Goal: Information Seeking & Learning: Learn about a topic

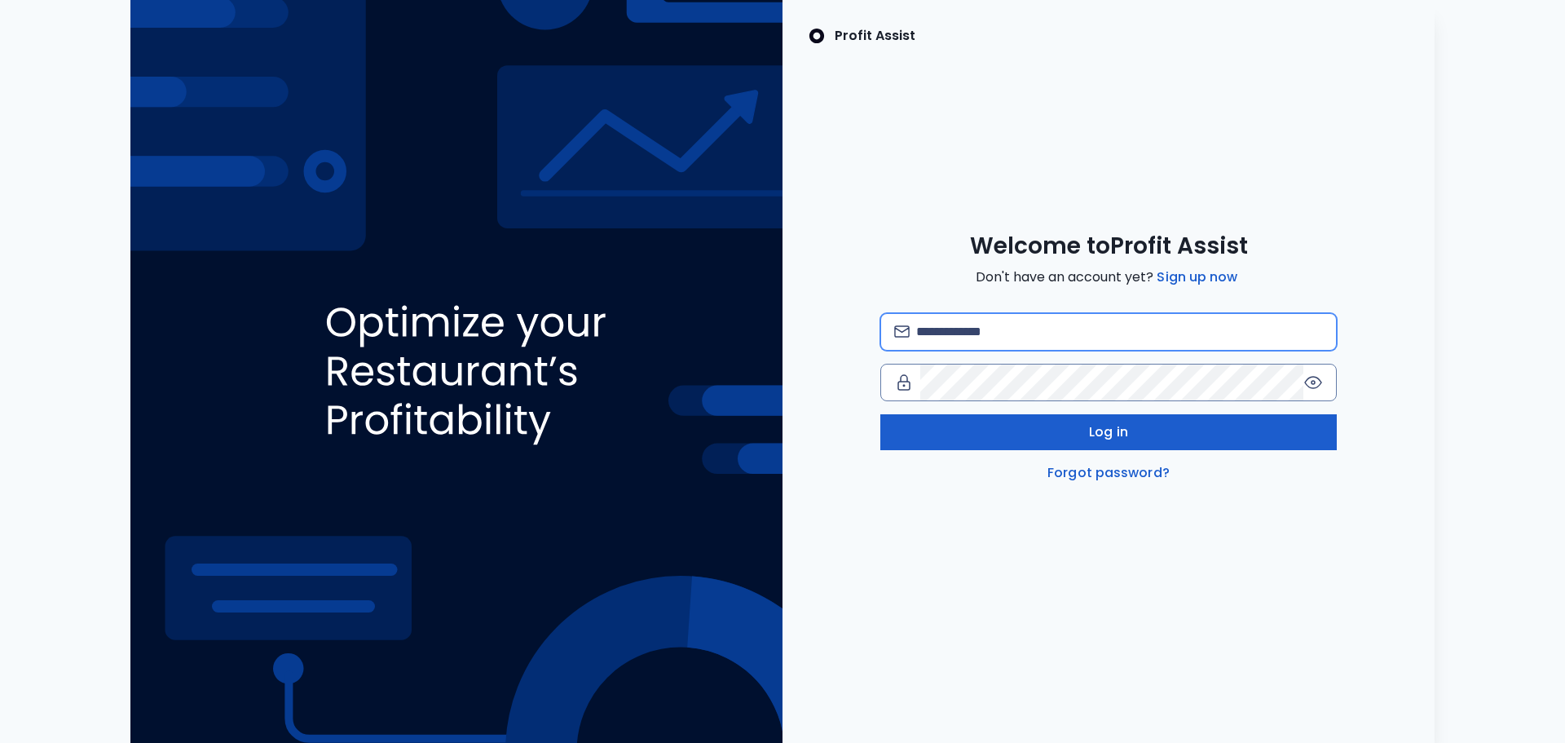
type input "**********"
click at [1137, 437] on button "Log in" at bounding box center [1108, 432] width 456 height 36
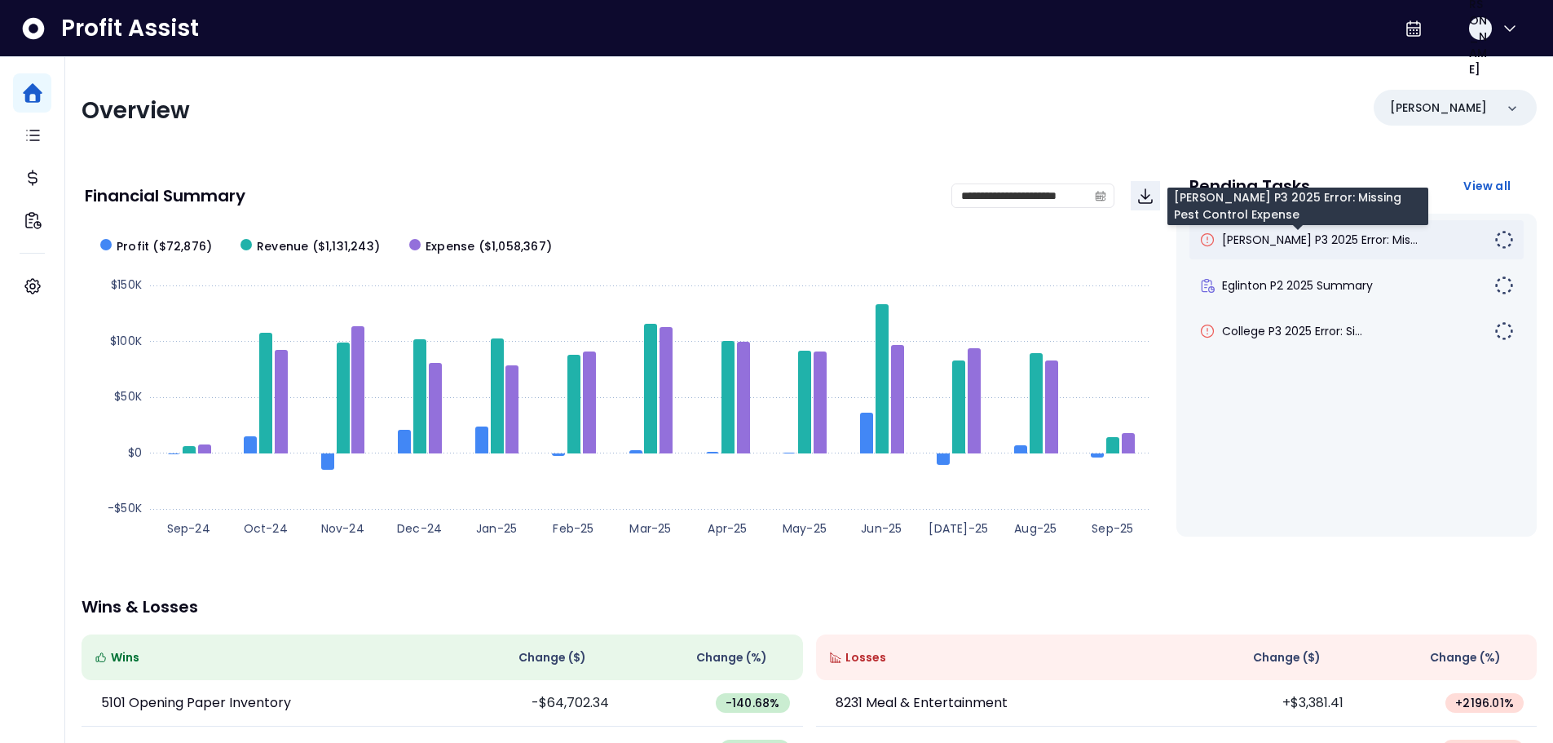
click at [1322, 246] on span "[PERSON_NAME] P3 2025 Error: Mis..." at bounding box center [1320, 239] width 196 height 16
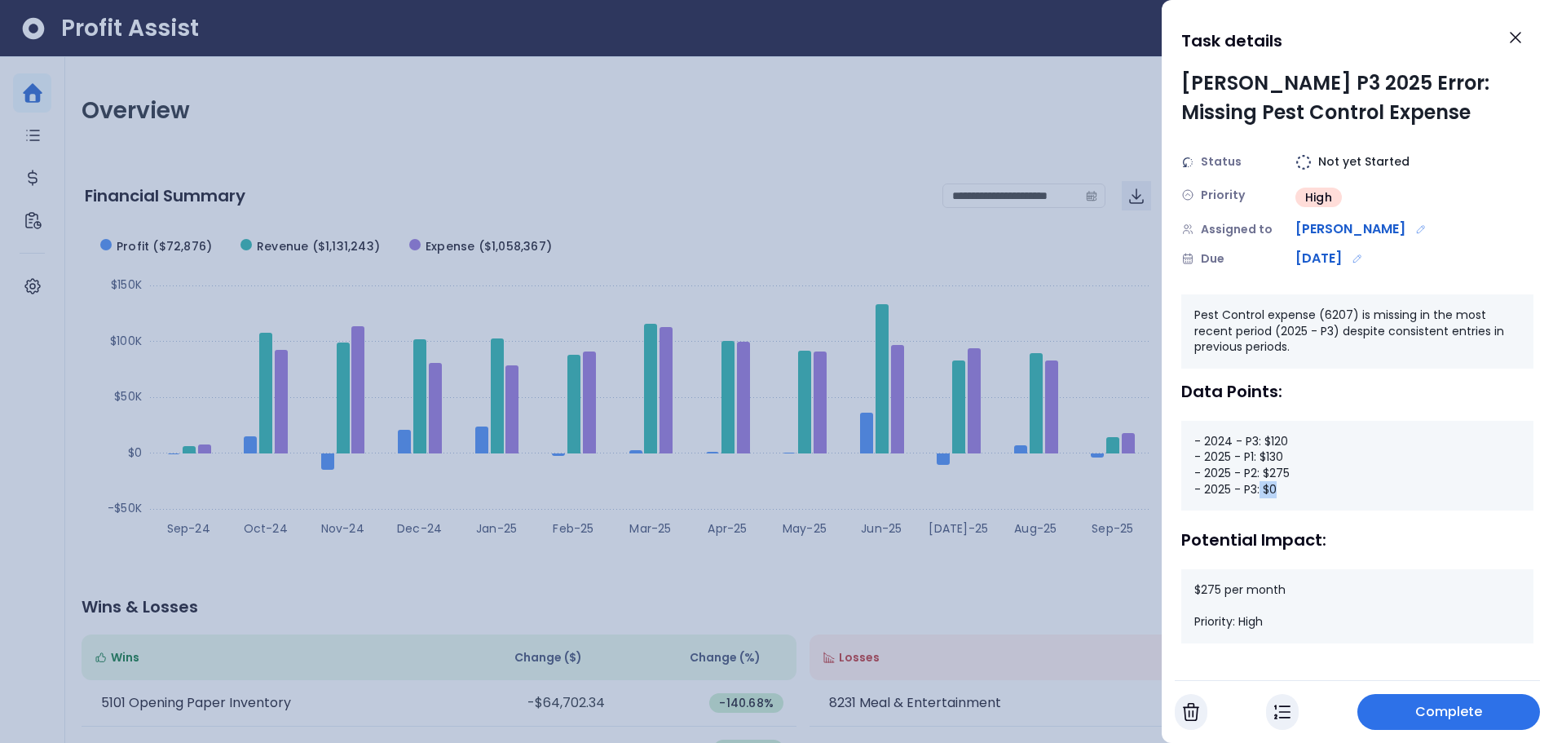
drag, startPoint x: 1277, startPoint y: 488, endPoint x: 1259, endPoint y: 493, distance: 19.4
click at [1259, 493] on div "- 2024 - P3: $120 - 2025 - P1: $130 - 2025 - P2: $275 - 2025 - P3: $0" at bounding box center [1357, 466] width 352 height 90
click at [1503, 38] on button "Close" at bounding box center [1515, 38] width 36 height 36
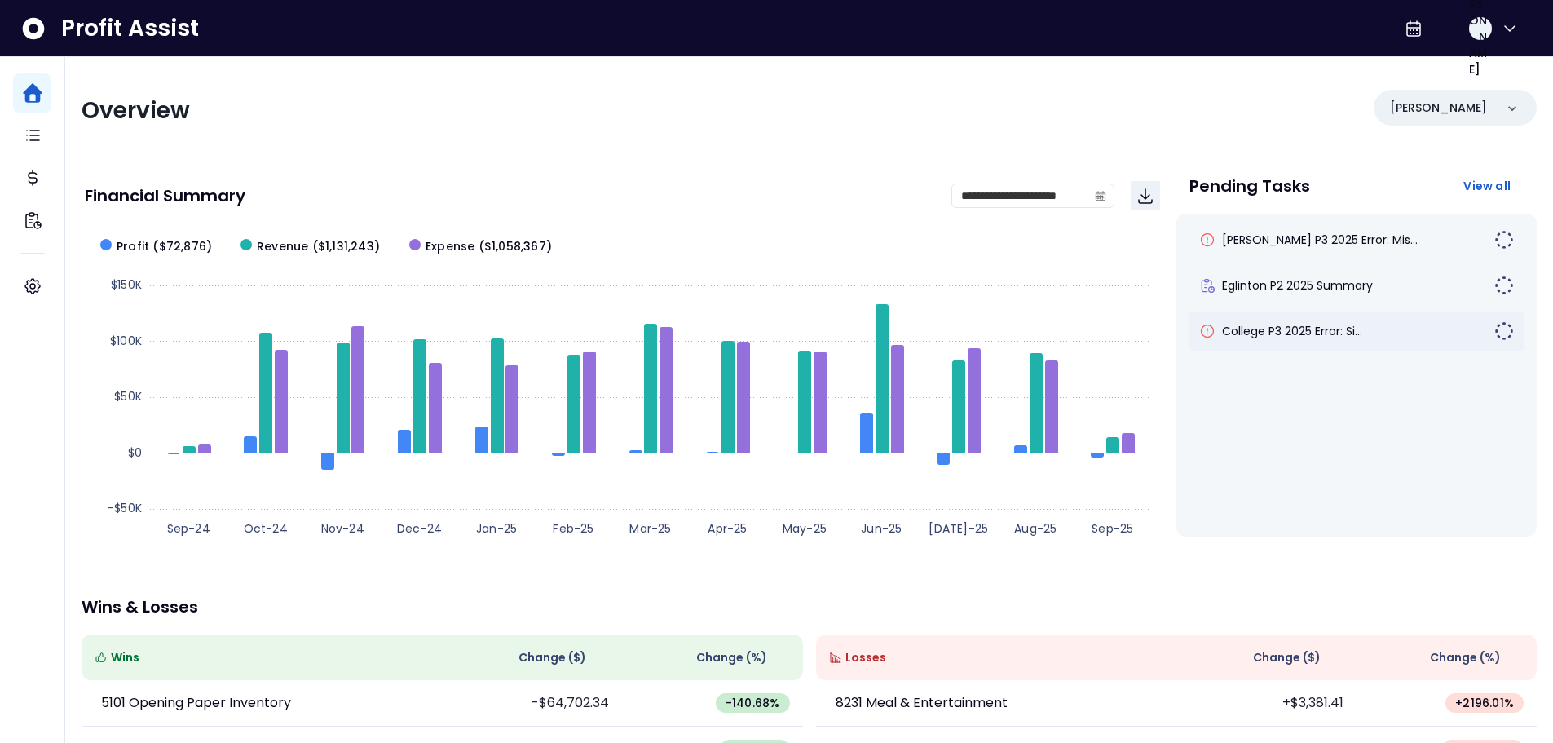
click at [1378, 338] on div "College P3 2025 Error: Si..." at bounding box center [1346, 331] width 295 height 16
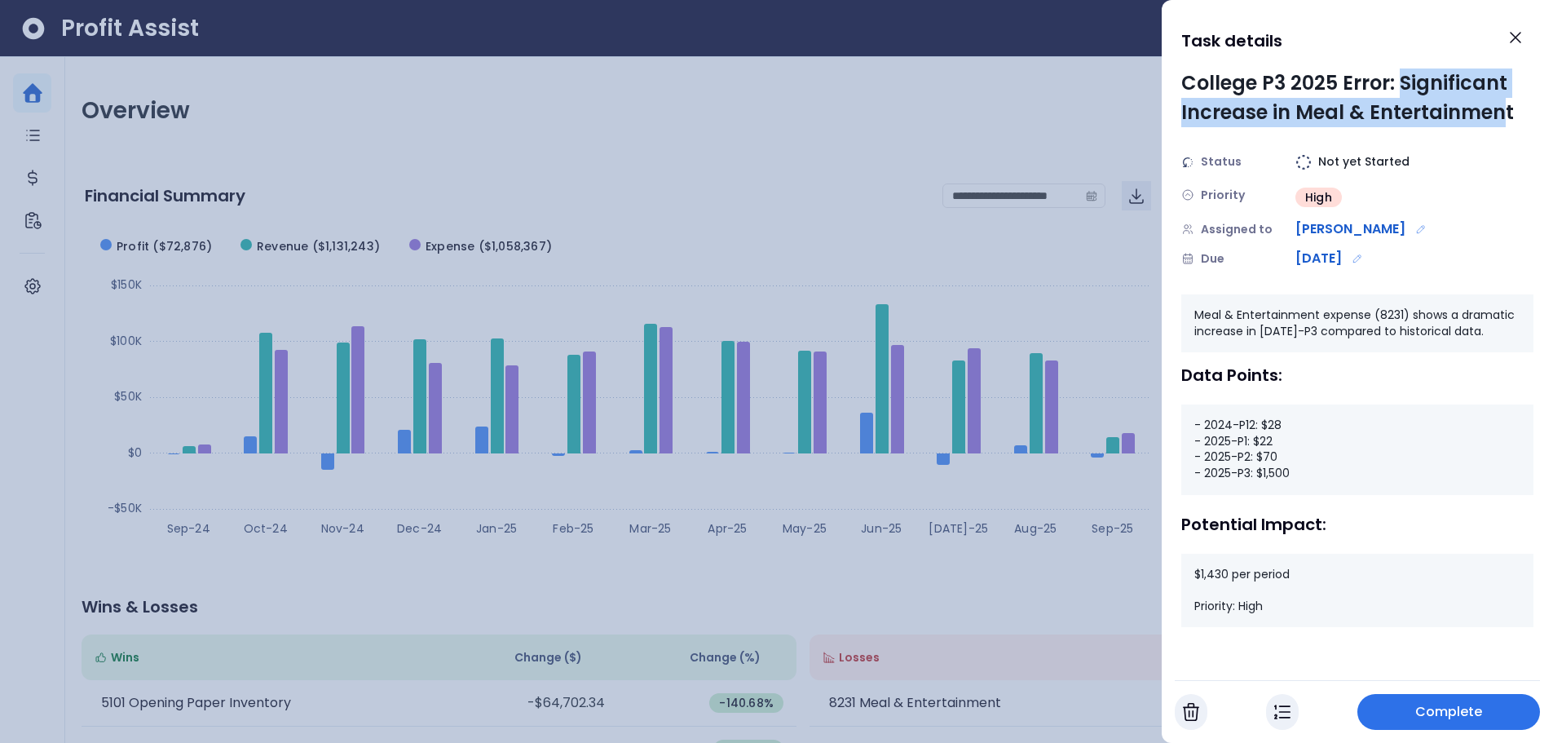
drag, startPoint x: 1400, startPoint y: 82, endPoint x: 1499, endPoint y: 108, distance: 102.8
click at [1499, 108] on div "College P3 2025 Error: Significant Increase in Meal & Entertainment" at bounding box center [1357, 97] width 352 height 59
drag, startPoint x: 1297, startPoint y: 474, endPoint x: 1238, endPoint y: 479, distance: 58.9
click at [1238, 479] on div "- 2024-P12: $28 - 2025-P1: $22 - 2025-P2: $70 - 2025-P3: $1,500" at bounding box center [1357, 449] width 352 height 90
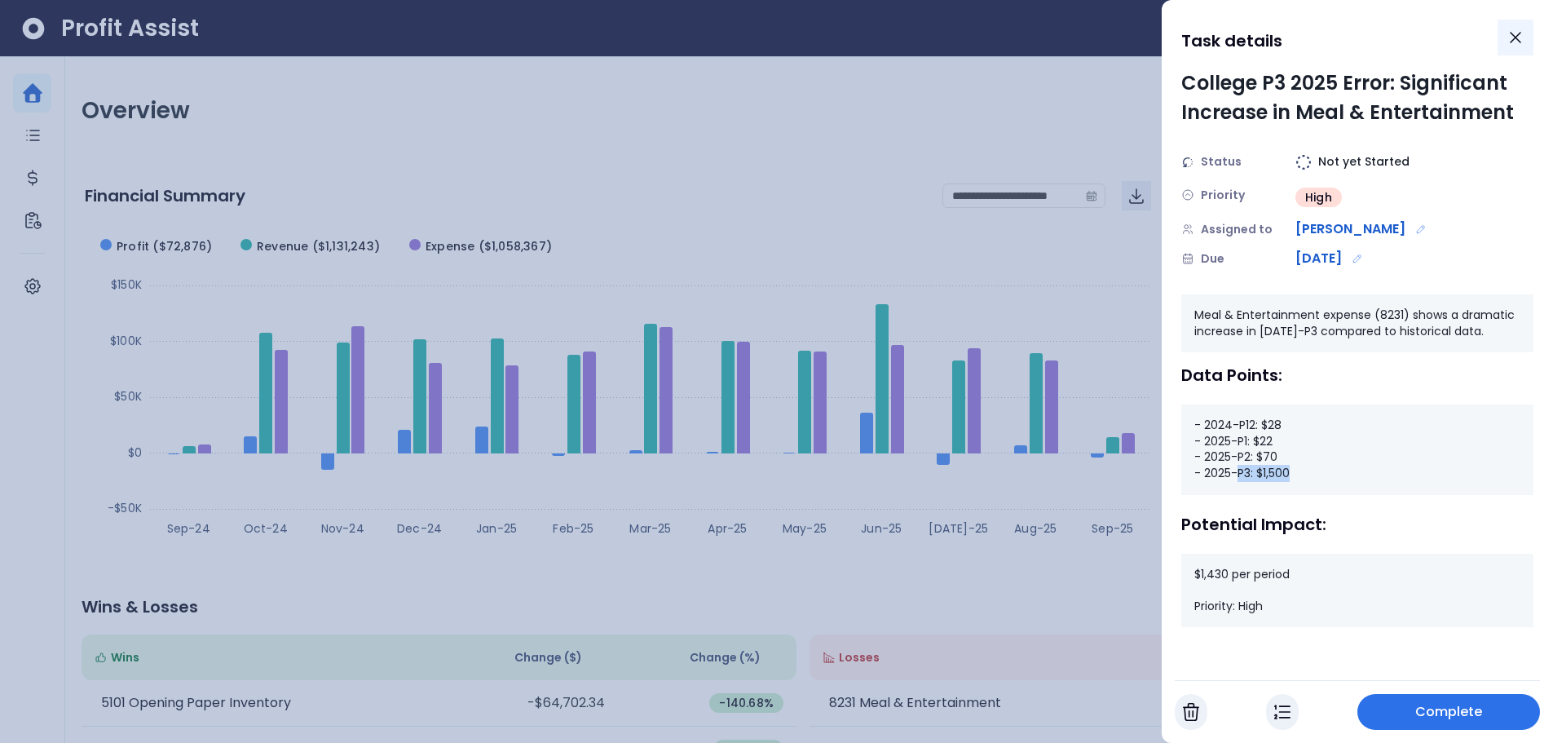
click at [1513, 47] on button "Close" at bounding box center [1515, 38] width 36 height 36
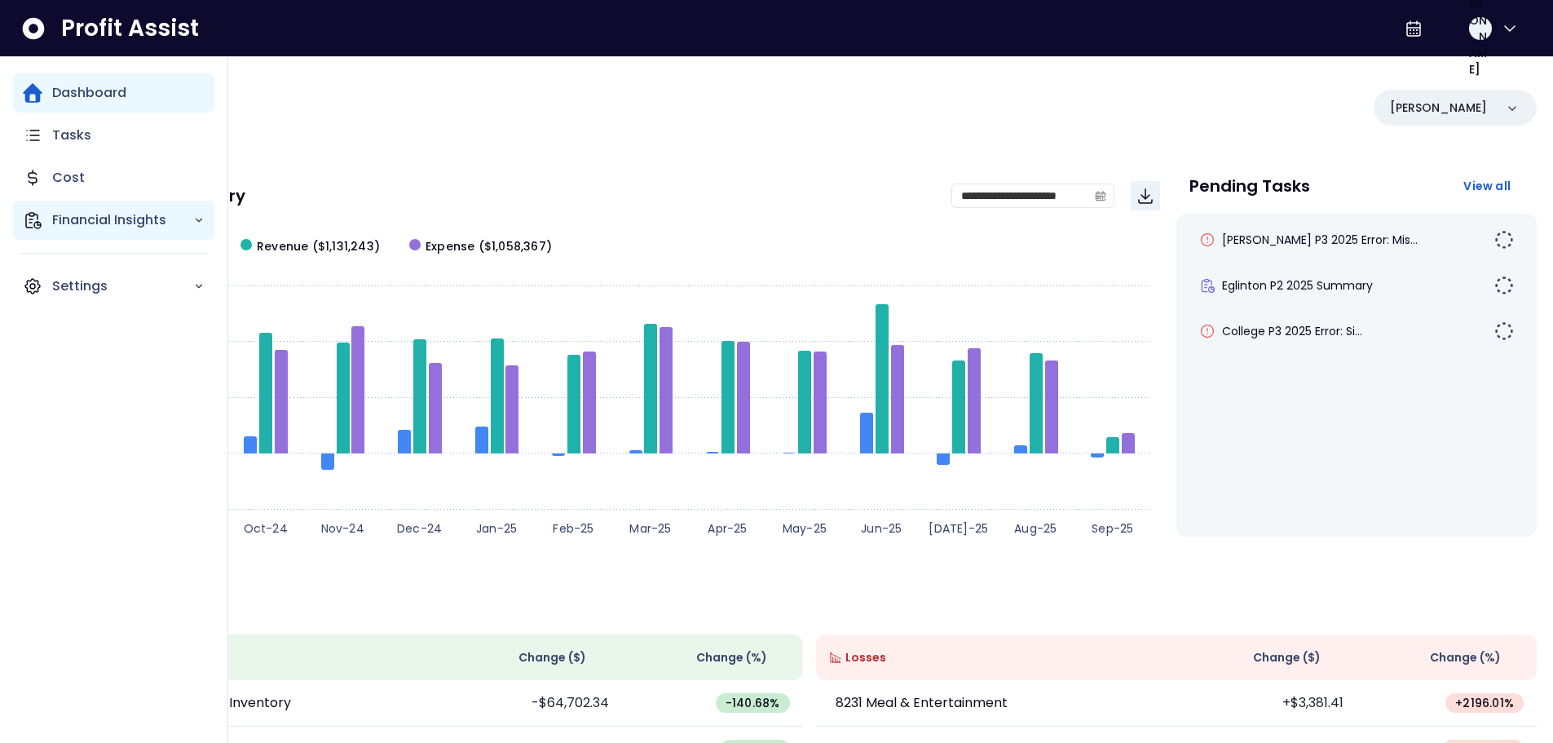
click at [121, 223] on p "Financial Insights" at bounding box center [122, 220] width 141 height 20
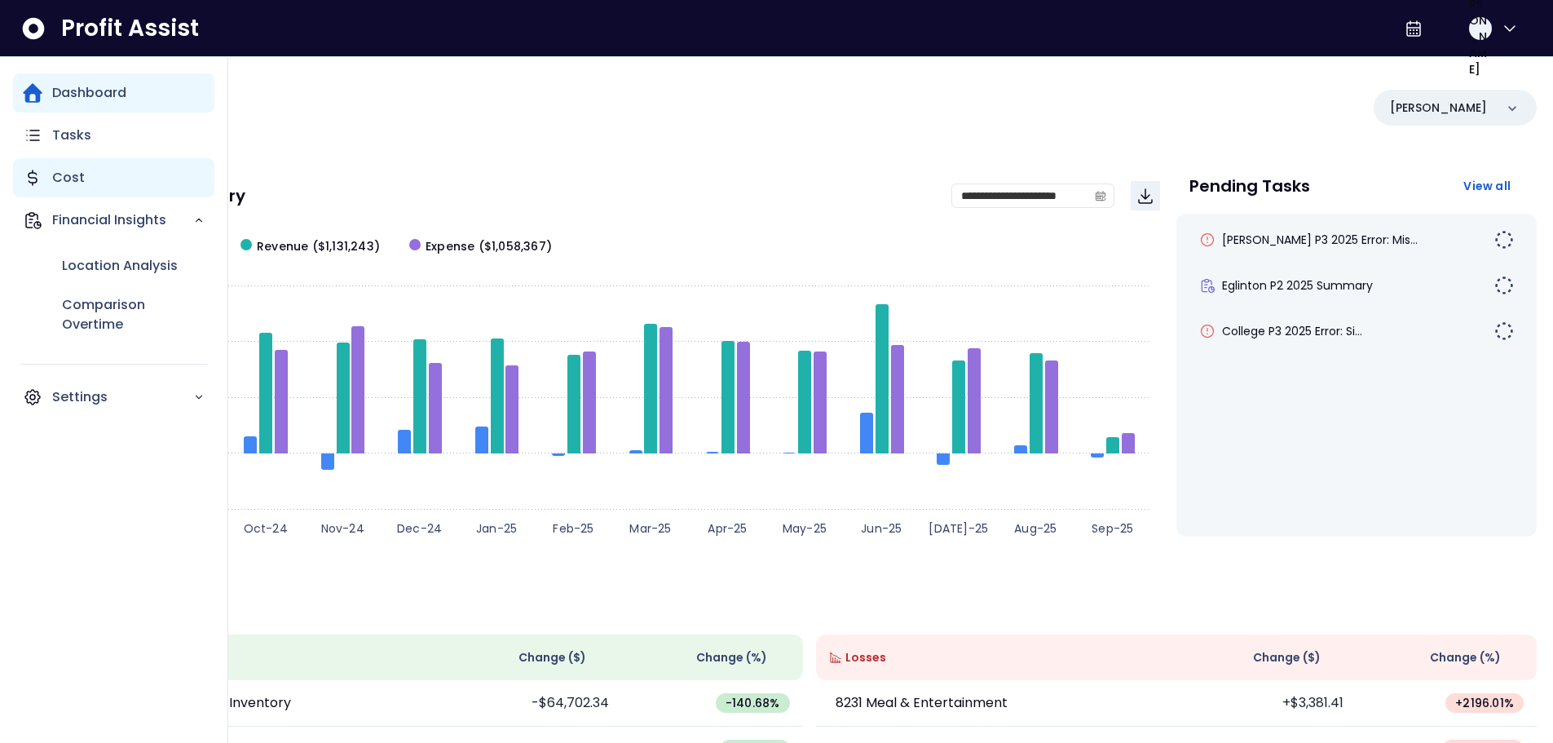
click at [104, 187] on div "Cost" at bounding box center [113, 177] width 201 height 39
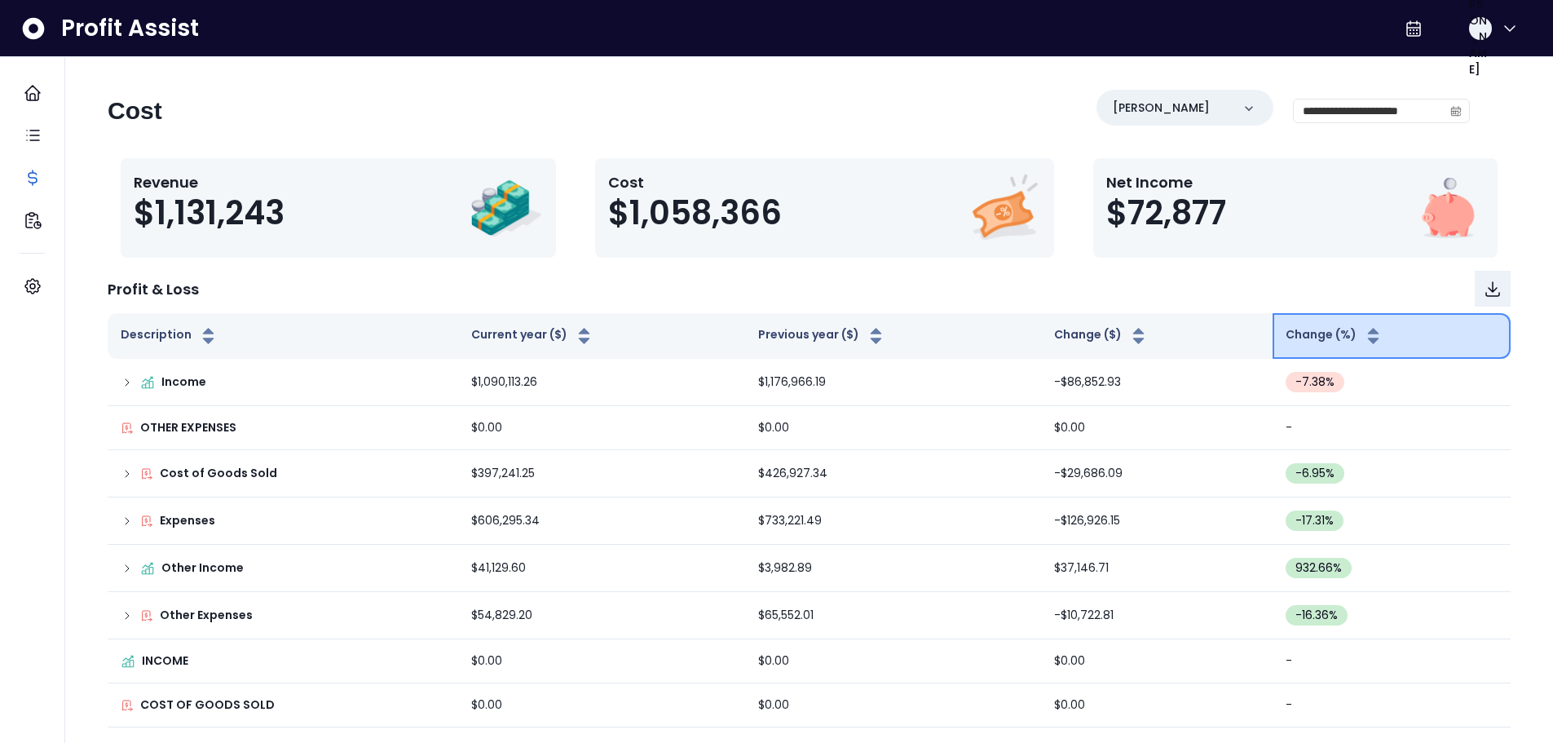
click at [1328, 334] on button "Change (%)" at bounding box center [1334, 336] width 98 height 20
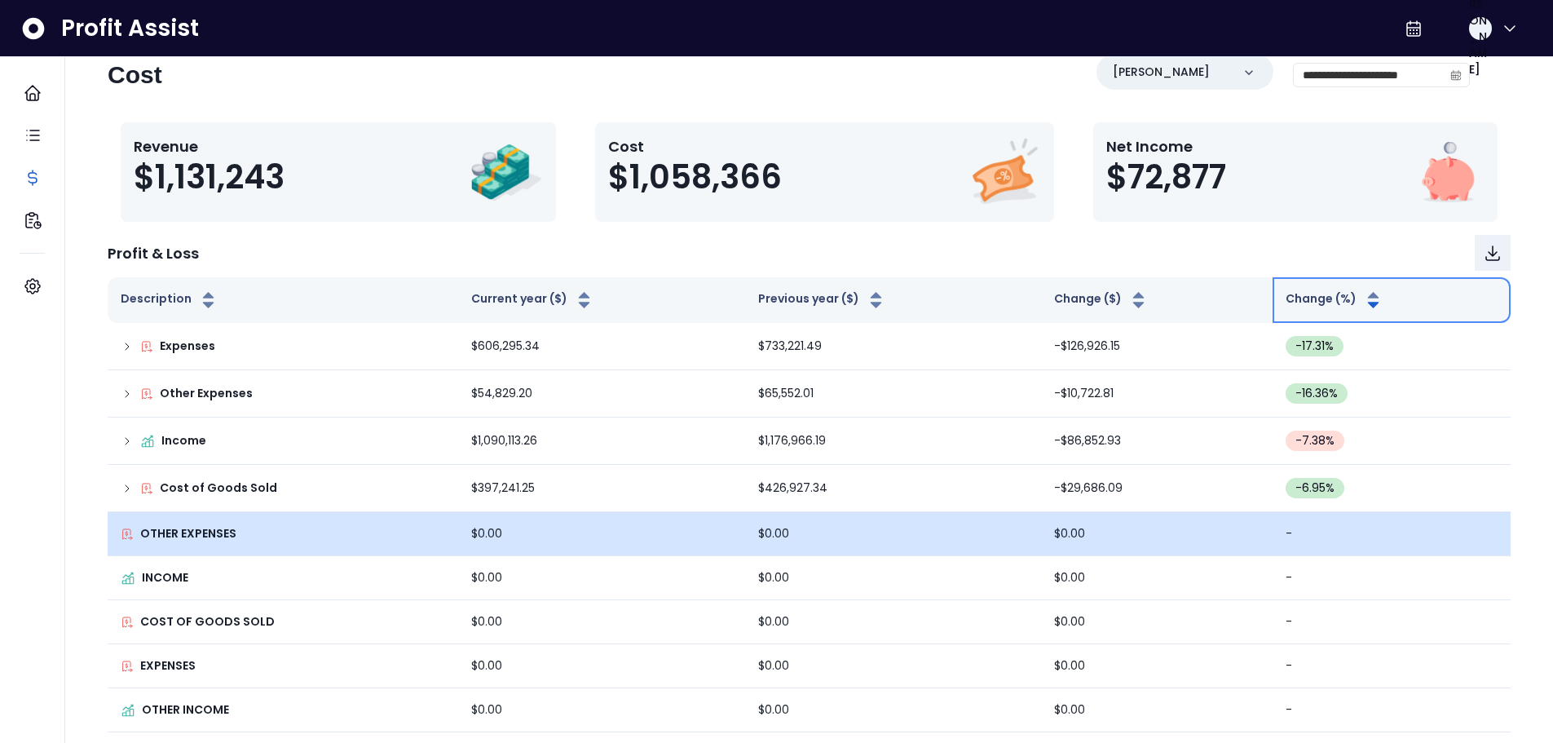
scroll to position [7, 0]
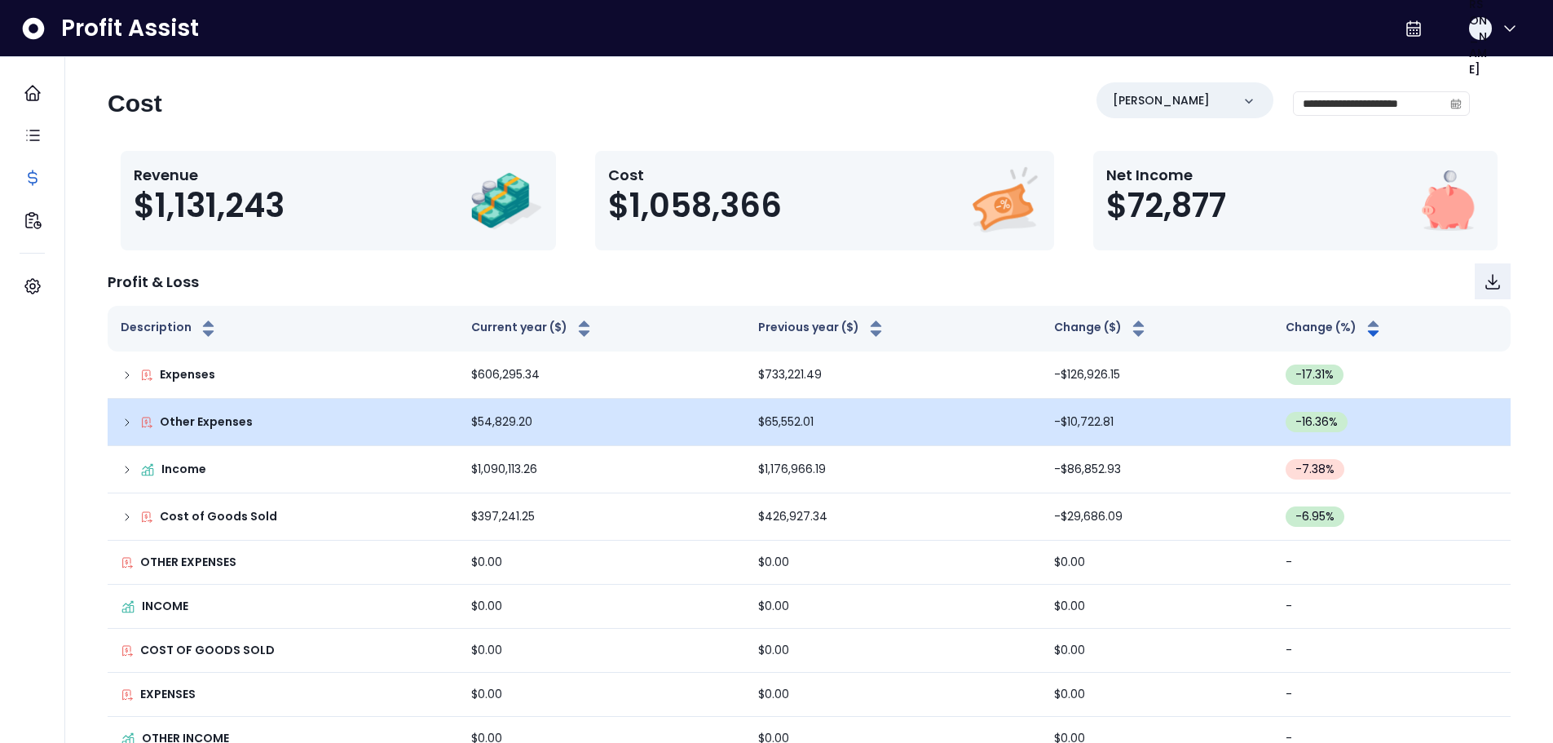
click at [126, 424] on icon at bounding box center [127, 422] width 3 height 7
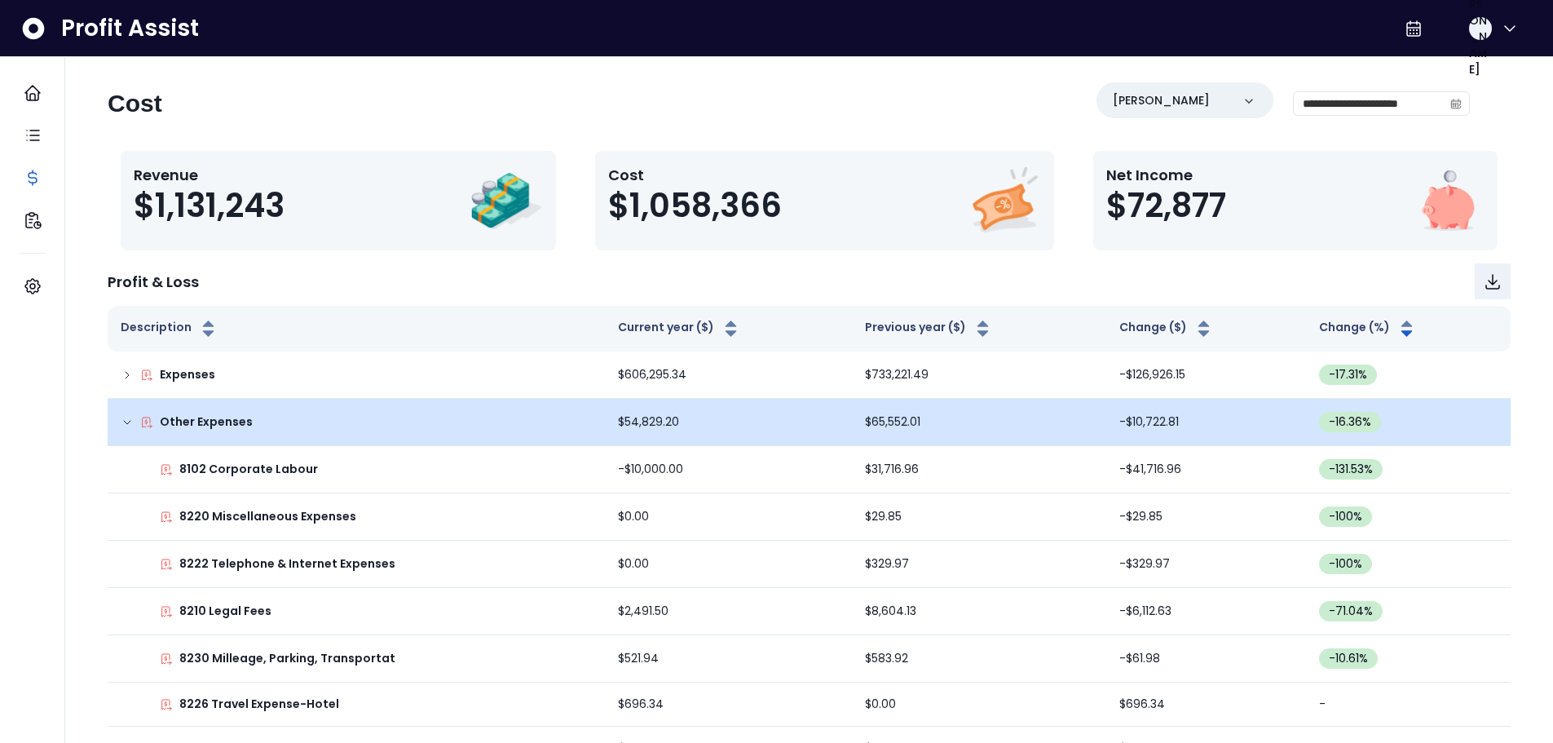
scroll to position [89, 0]
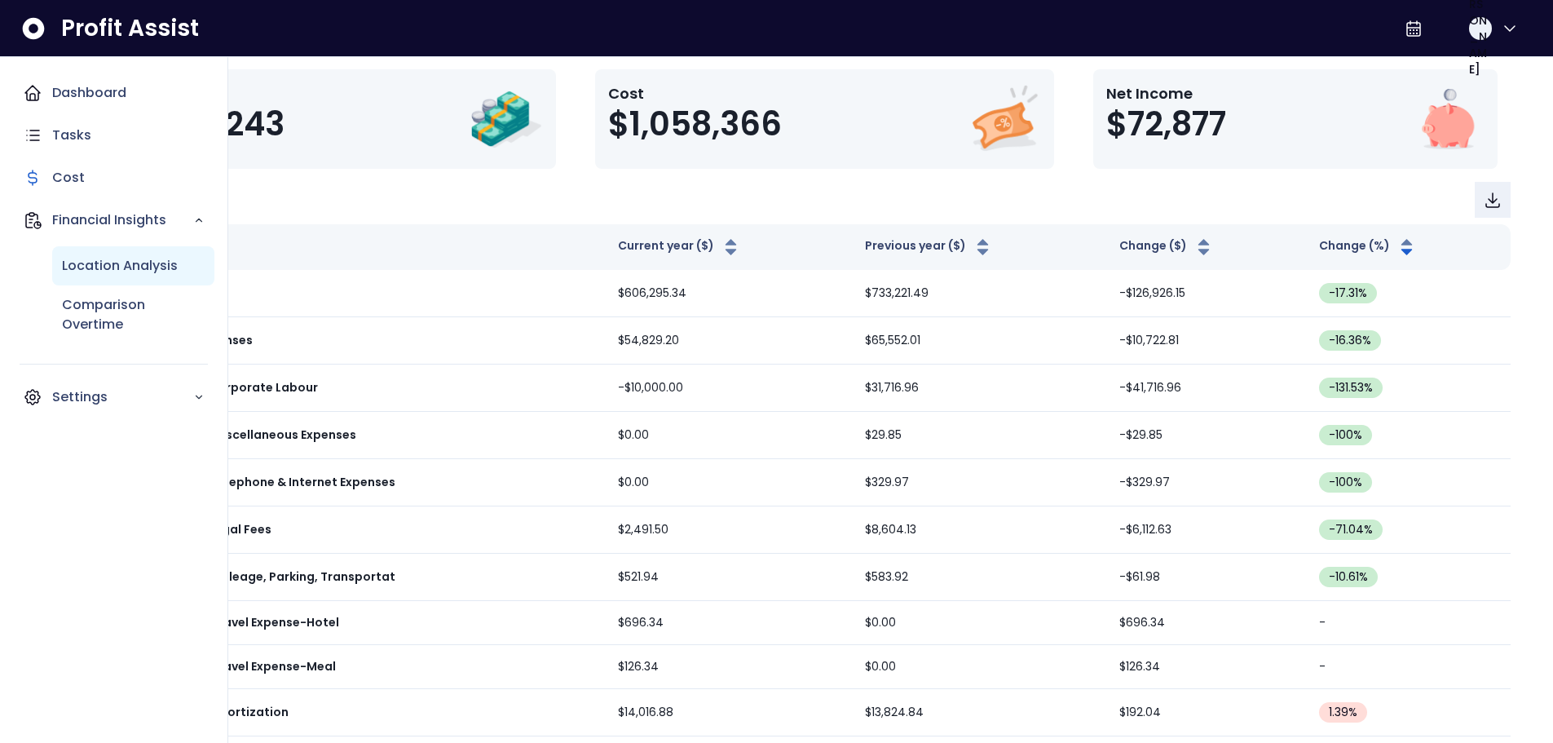
click at [138, 267] on p "Location Analysis" at bounding box center [120, 266] width 116 height 20
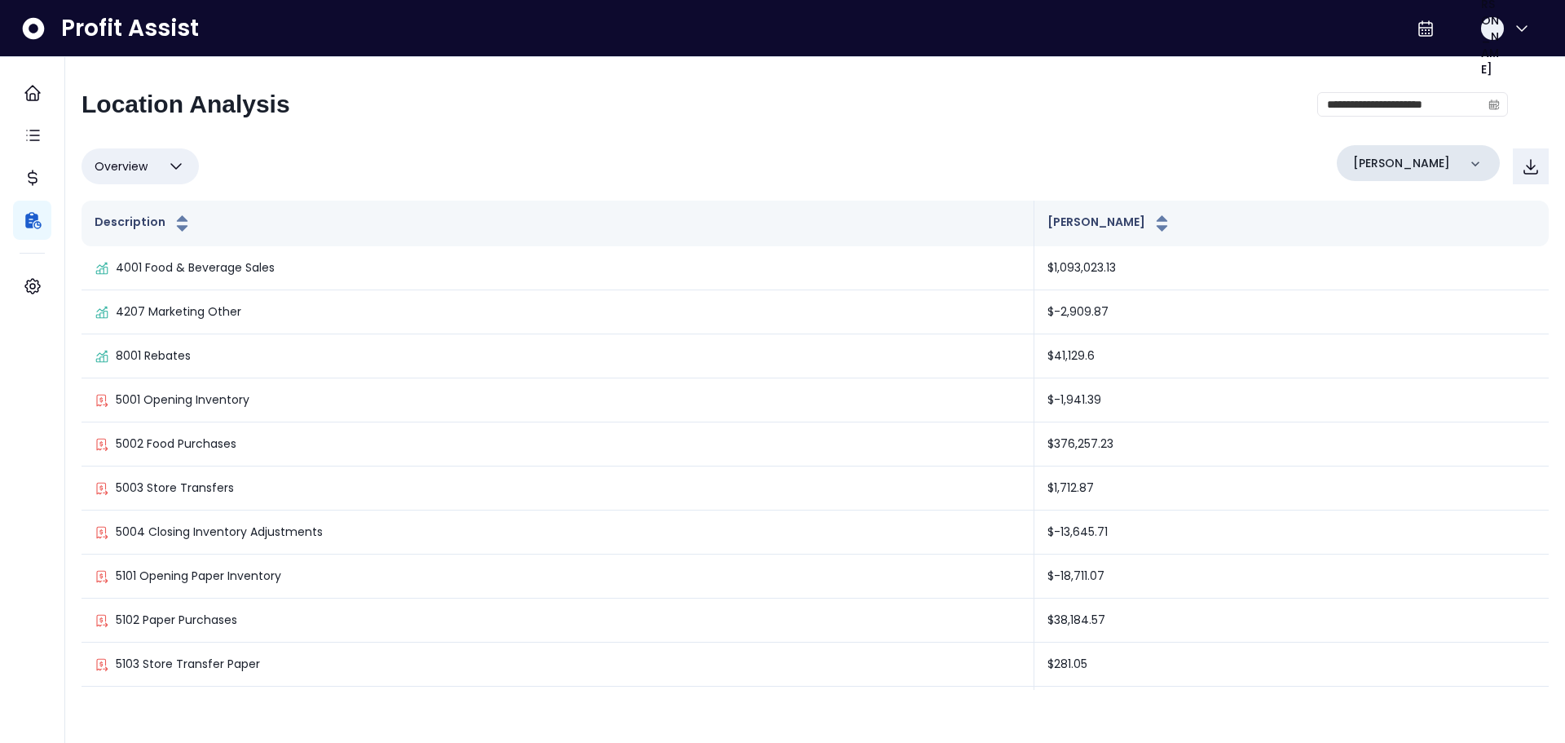
click at [1434, 172] on div "[PERSON_NAME]" at bounding box center [1418, 163] width 163 height 36
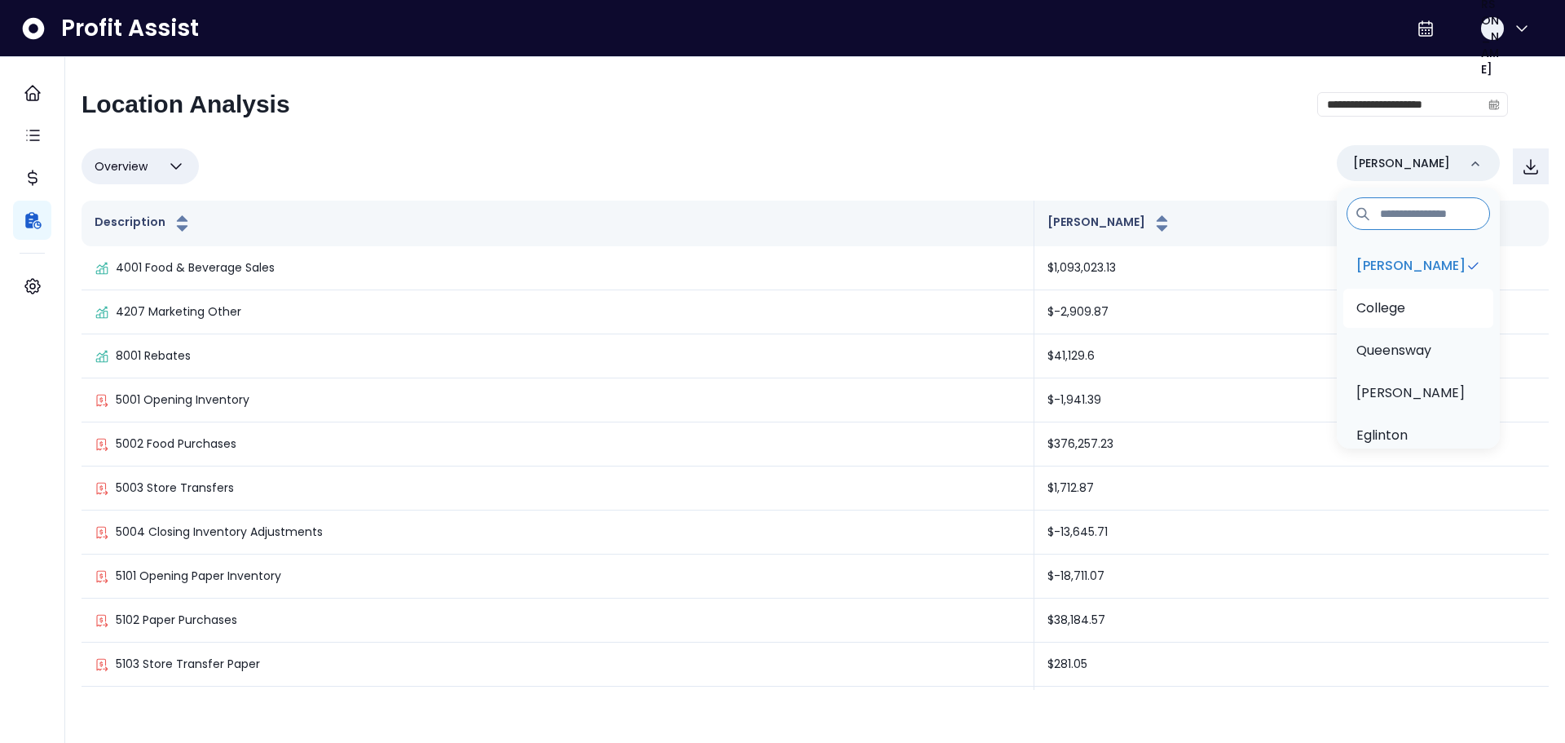
click at [1431, 306] on li "College" at bounding box center [1418, 308] width 150 height 39
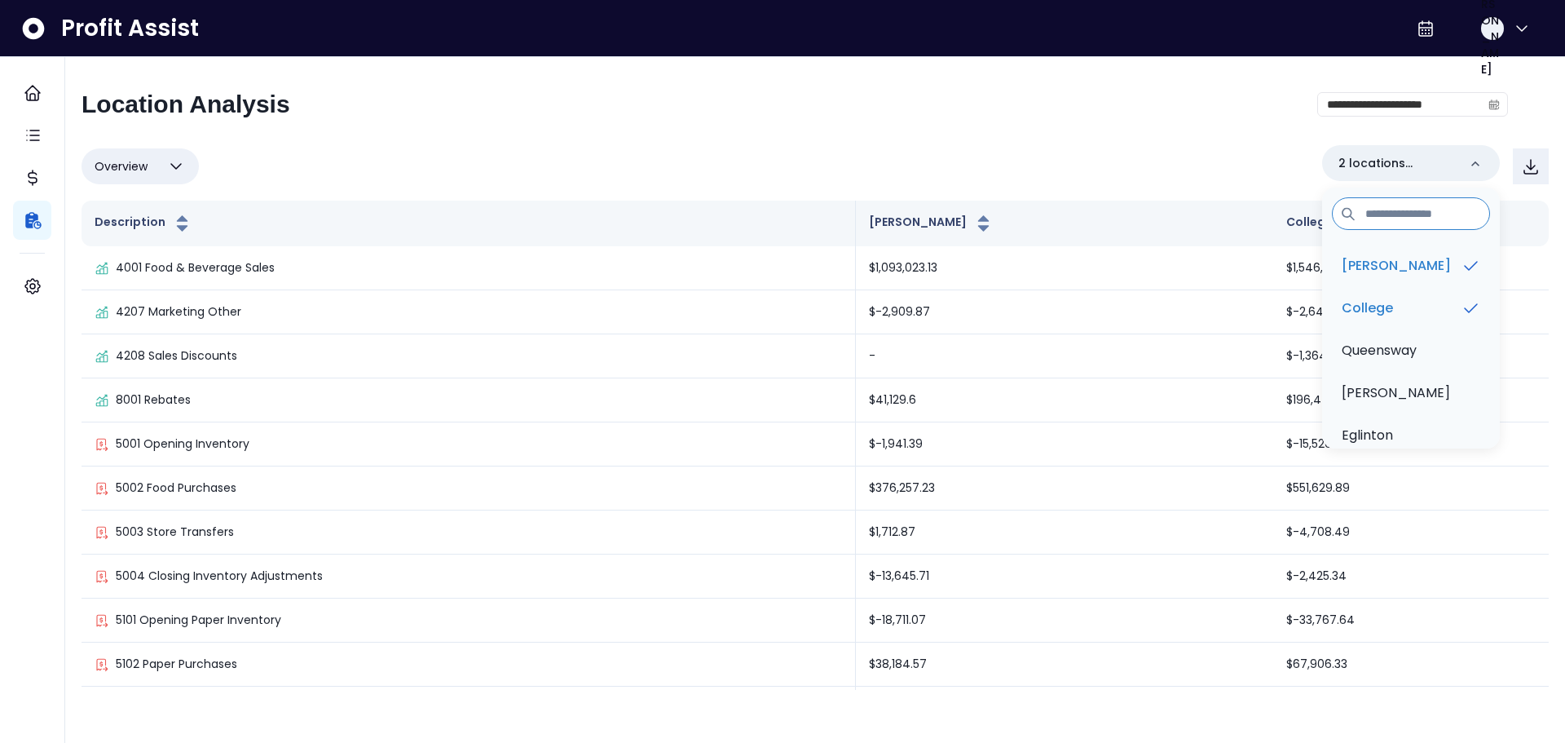
click at [161, 174] on button "Overview" at bounding box center [140, 166] width 117 height 36
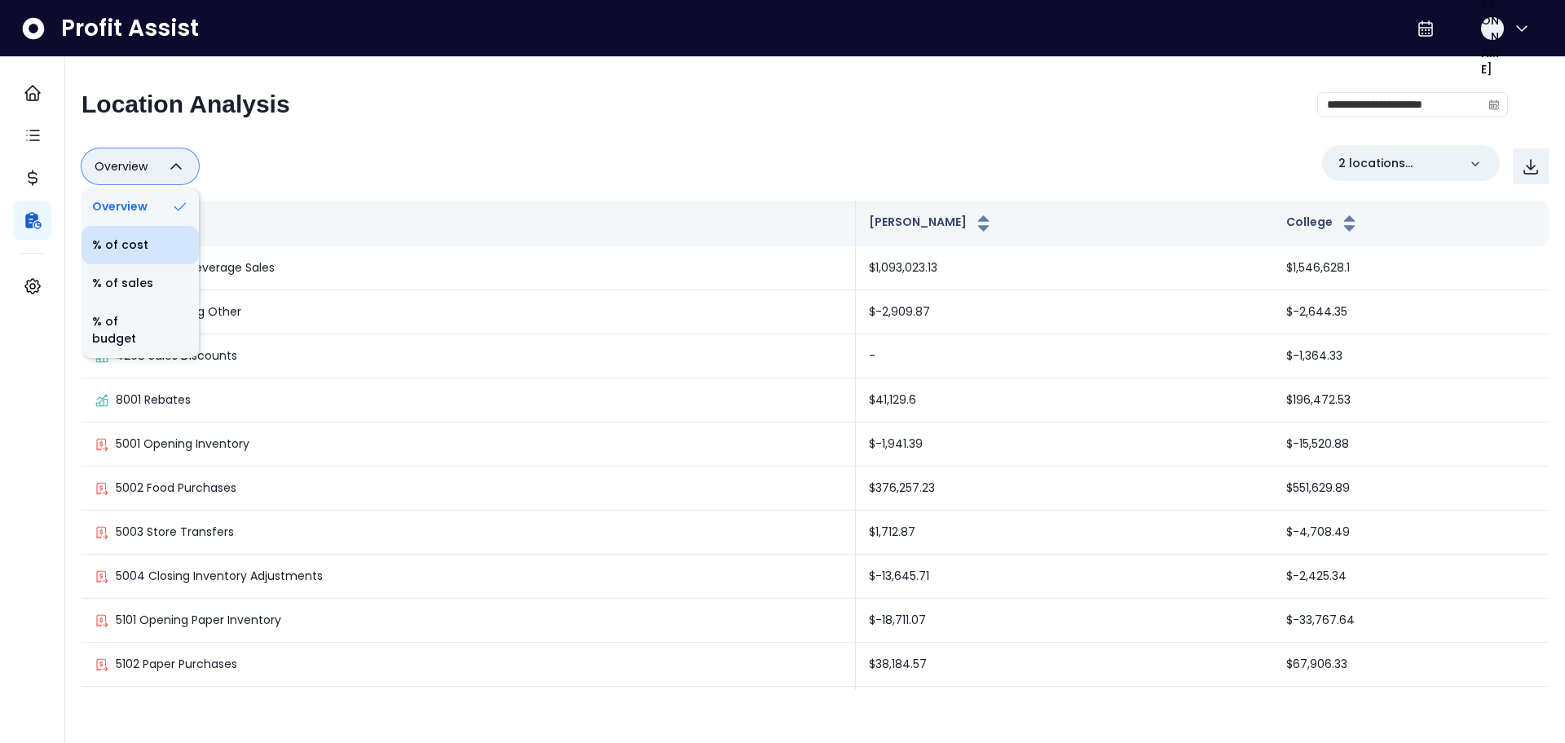
click at [142, 257] on li "% of cost" at bounding box center [140, 245] width 117 height 38
type input "********"
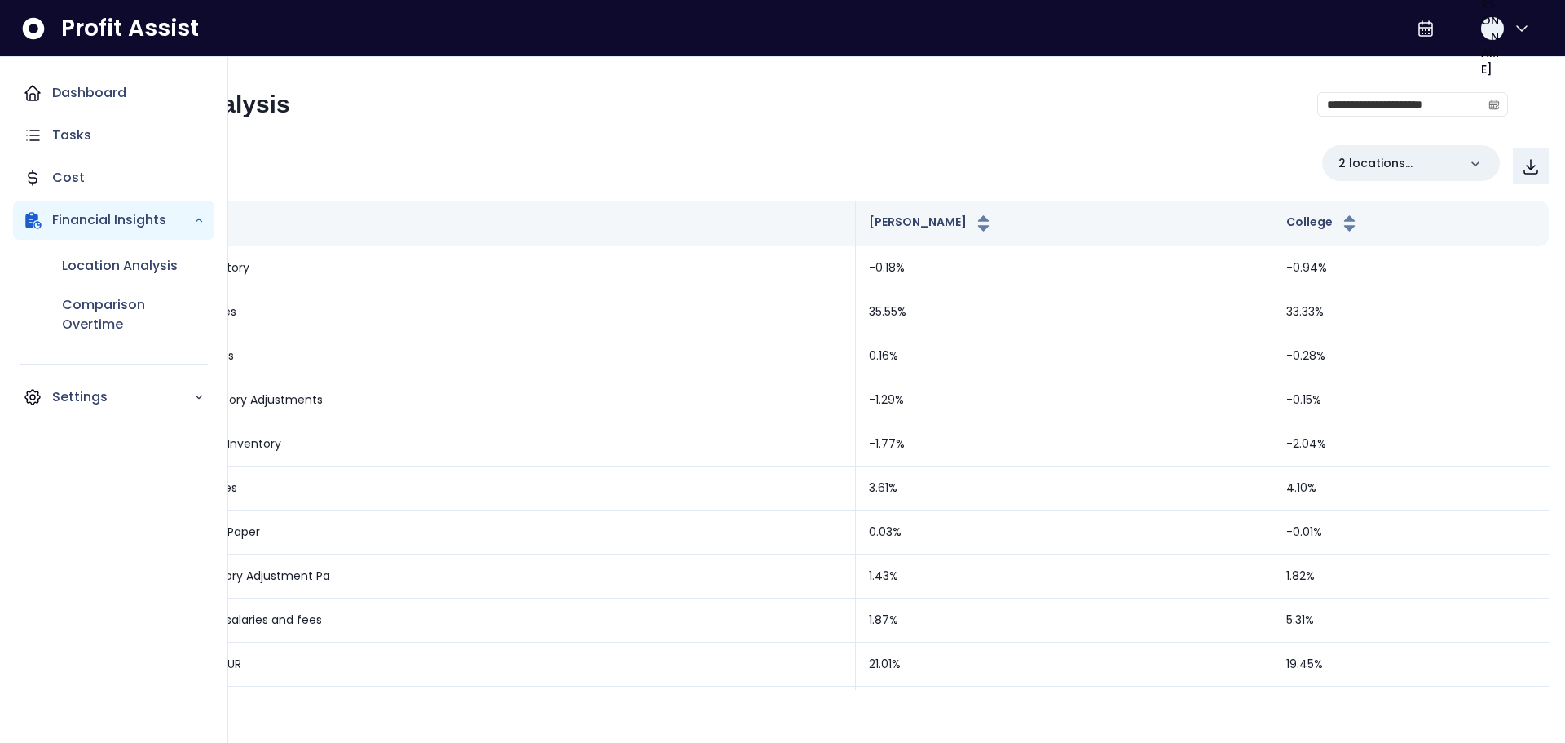
drag, startPoint x: 18, startPoint y: 85, endPoint x: 271, endPoint y: 69, distance: 254.0
click at [18, 85] on div "Dashboard" at bounding box center [113, 92] width 201 height 39
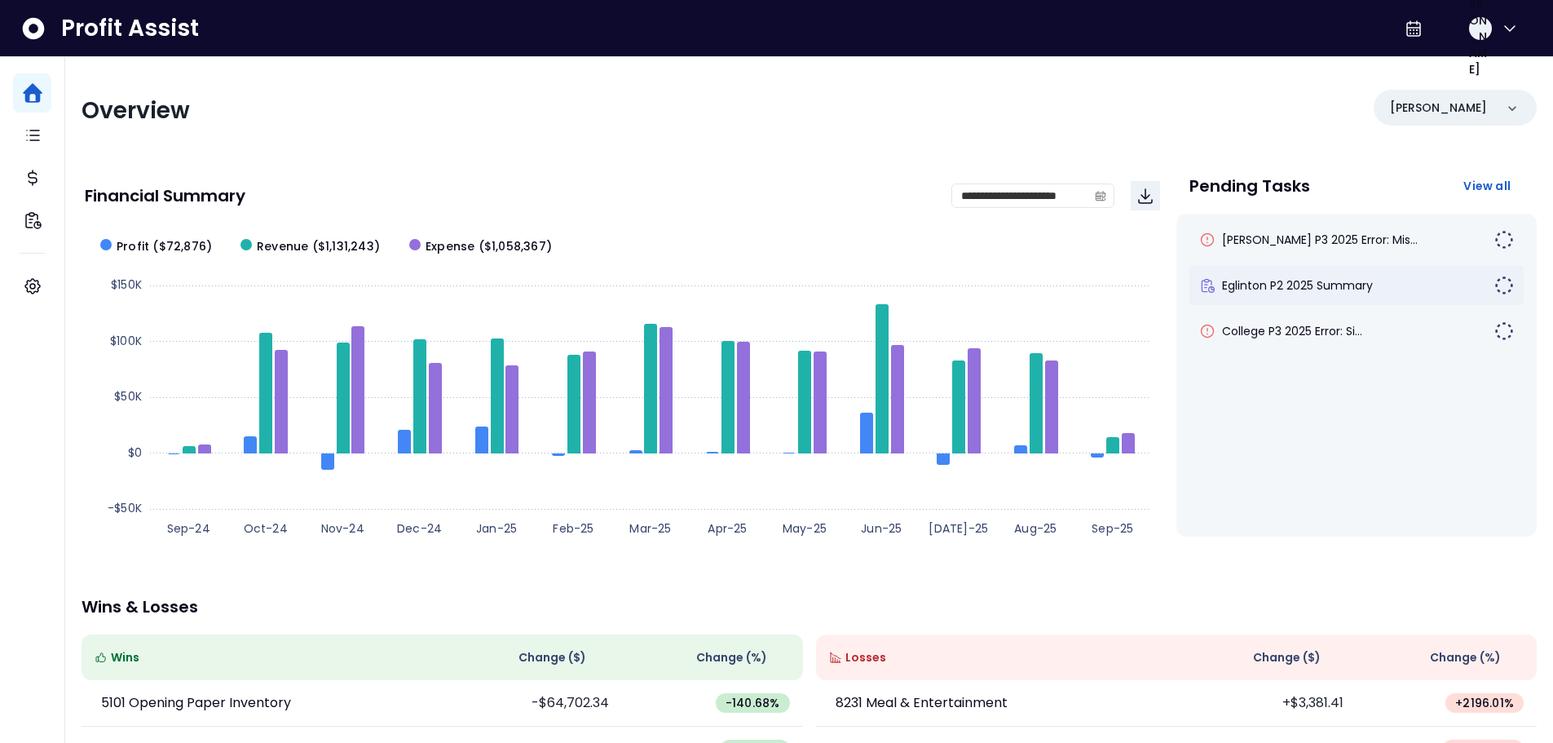
click at [1418, 284] on div "Eglinton P2 2025 Summary" at bounding box center [1346, 285] width 295 height 16
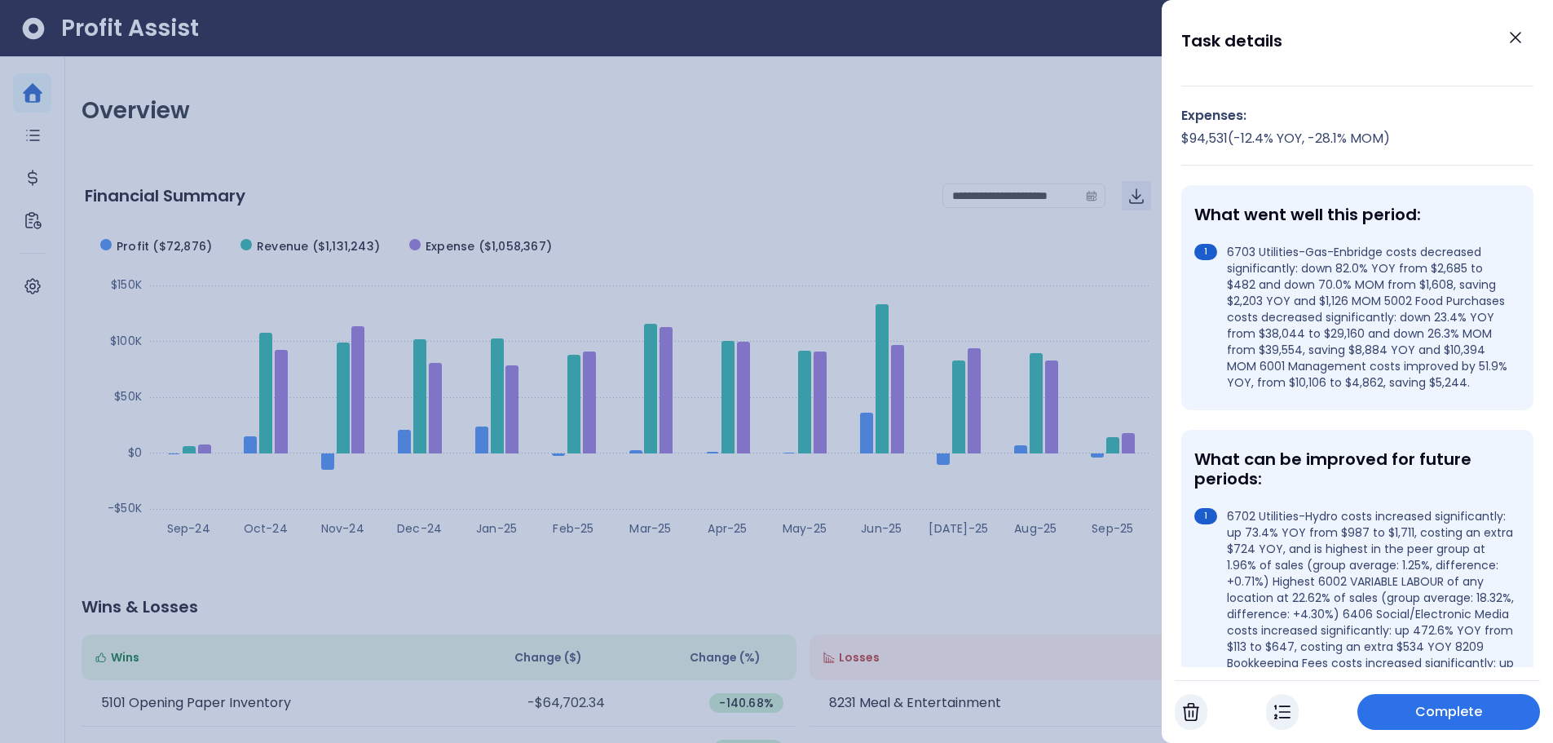
scroll to position [245, 0]
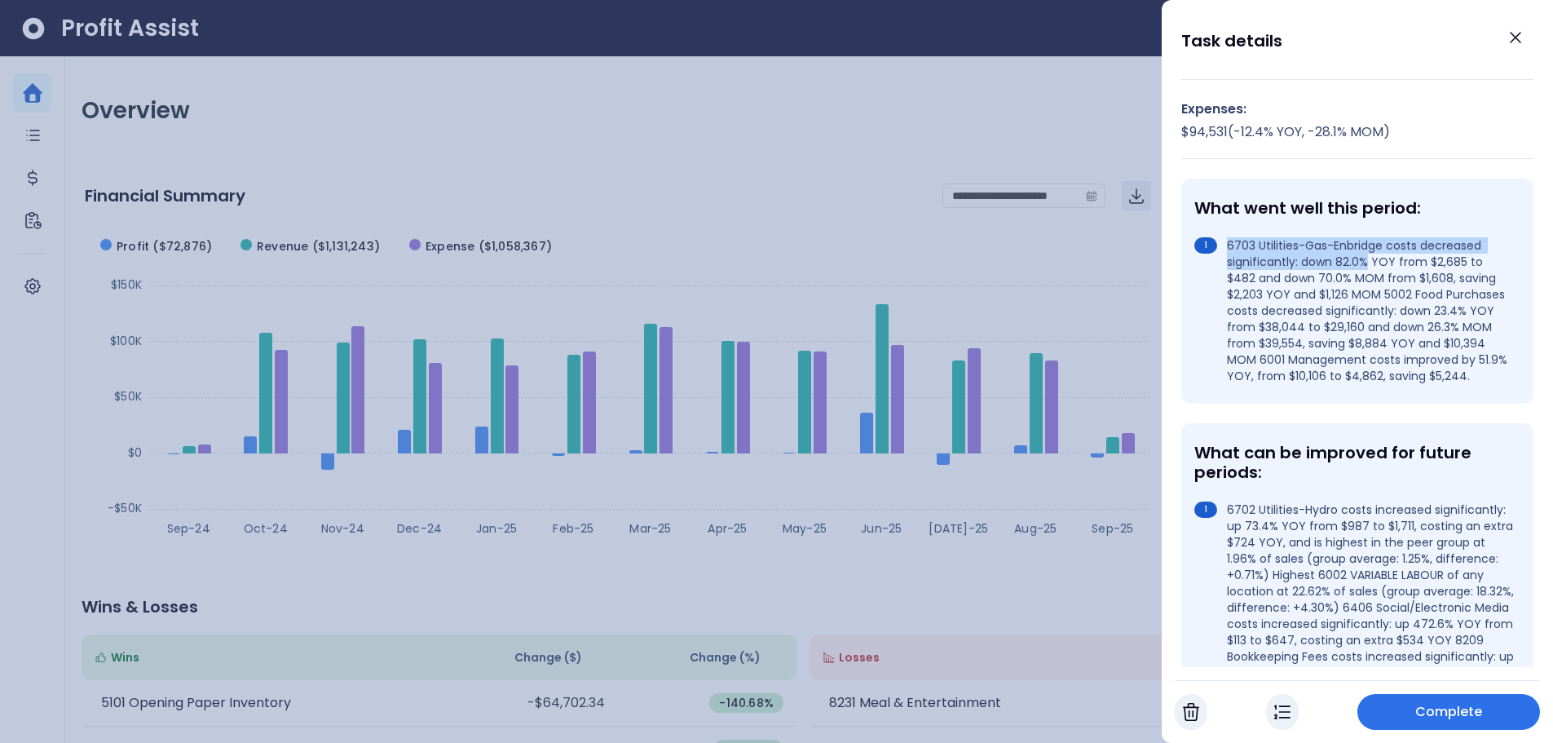
drag, startPoint x: 1229, startPoint y: 242, endPoint x: 1365, endPoint y: 261, distance: 137.4
click at [1365, 261] on li "6703 Utilities-Gas-Enbridge costs decreased significantly: down 82.0% YOY from …" at bounding box center [1354, 310] width 320 height 147
click at [1322, 333] on li "6703 Utilities-Gas-Enbridge costs decreased significantly: down 82.0% YOY from …" at bounding box center [1354, 310] width 320 height 147
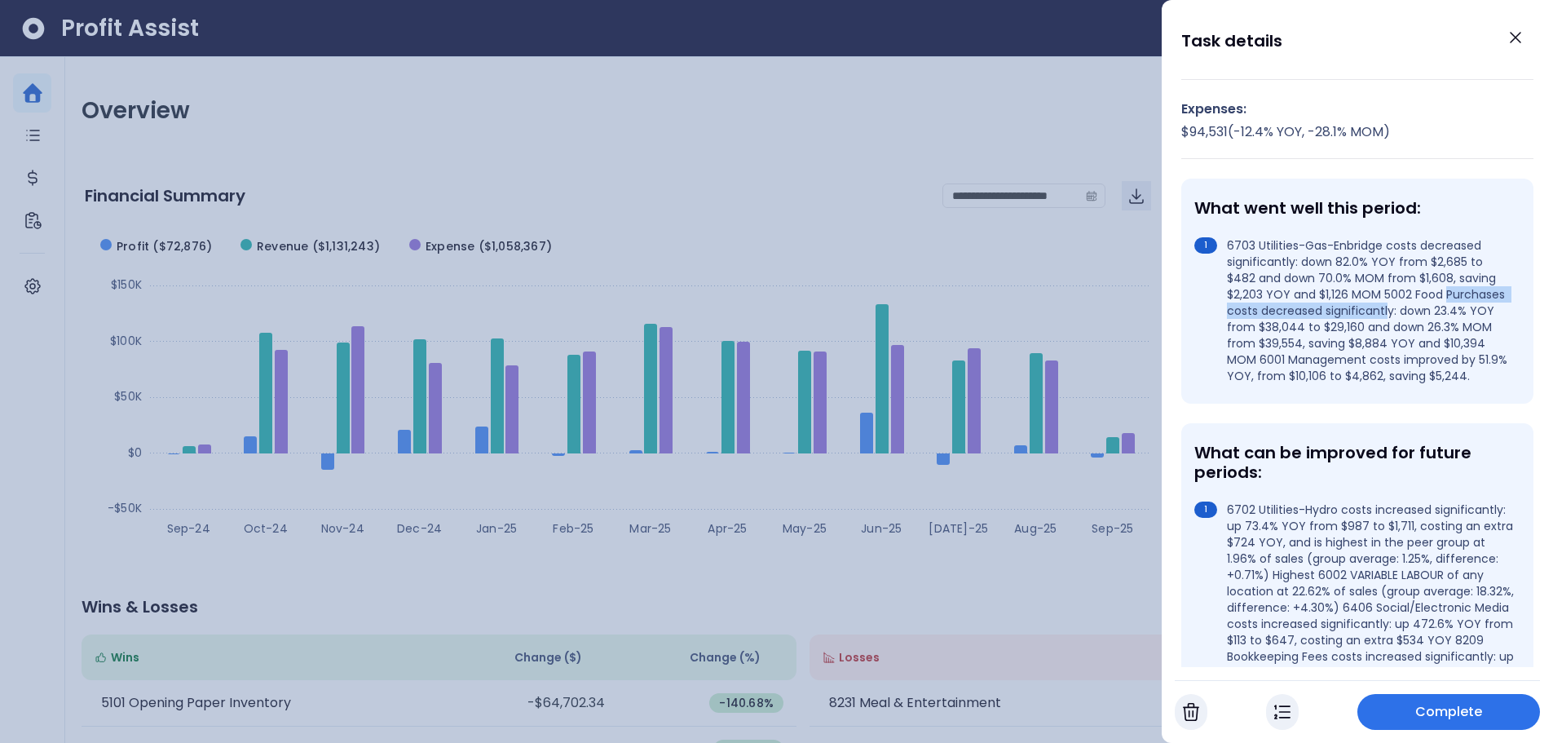
drag, startPoint x: 1228, startPoint y: 312, endPoint x: 1450, endPoint y: 316, distance: 222.6
click at [1450, 316] on li "6703 Utilities-Gas-Enbridge costs decreased significantly: down 82.0% YOY from …" at bounding box center [1354, 310] width 320 height 147
click at [1349, 440] on div "What can be improved for future periods: 6702 Utilities-Hydro costs increased s…" at bounding box center [1357, 569] width 352 height 293
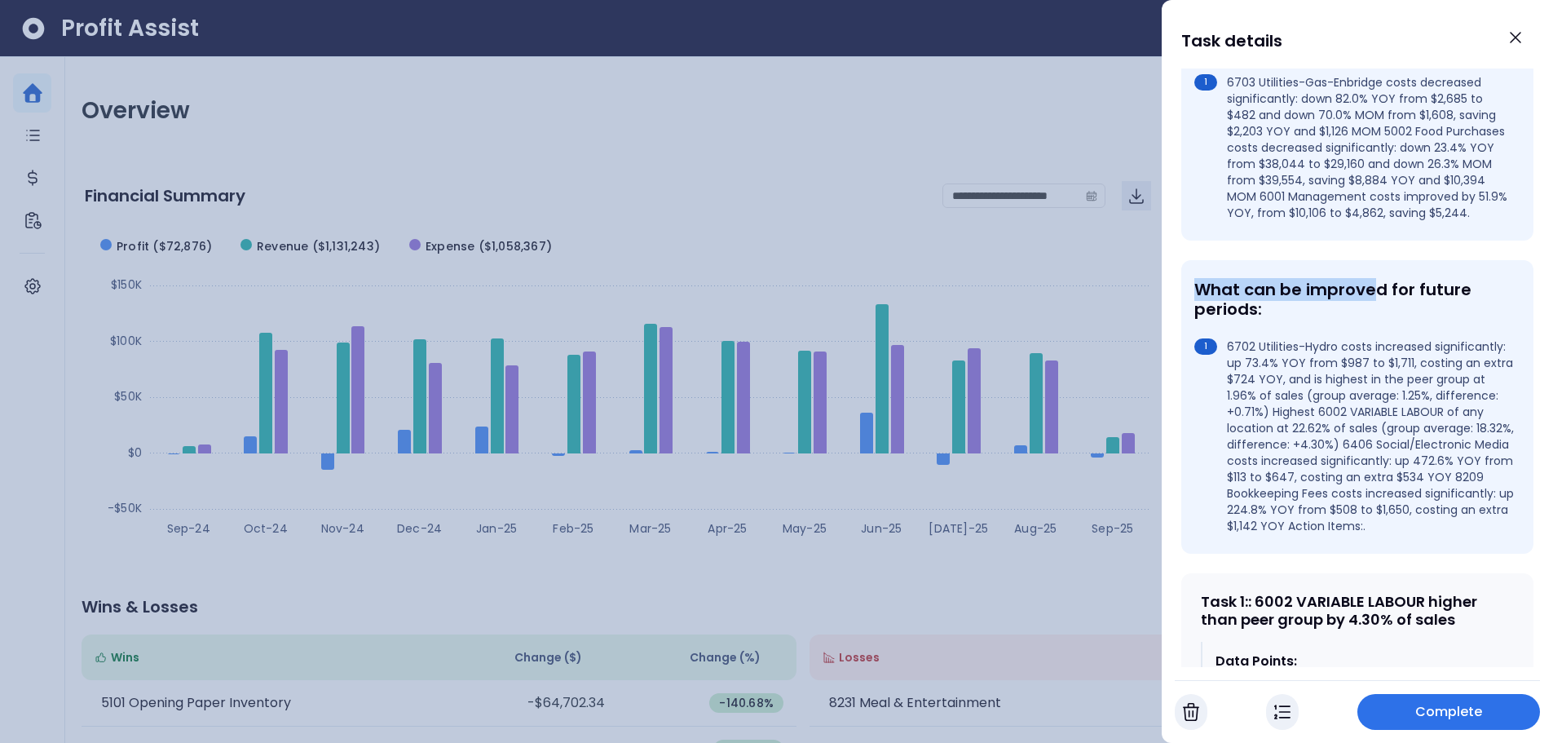
drag, startPoint x: 1197, startPoint y: 304, endPoint x: 1377, endPoint y: 312, distance: 180.3
click at [1377, 312] on div "What can be improved for future periods:" at bounding box center [1354, 299] width 320 height 39
drag, startPoint x: 1232, startPoint y: 359, endPoint x: 1309, endPoint y: 378, distance: 78.9
click at [1309, 378] on li "6702 Utilities-Hydro costs increased significantly: up 73.4% YOY from $987 to $…" at bounding box center [1354, 436] width 320 height 196
drag, startPoint x: 1229, startPoint y: 445, endPoint x: 1427, endPoint y: 453, distance: 198.2
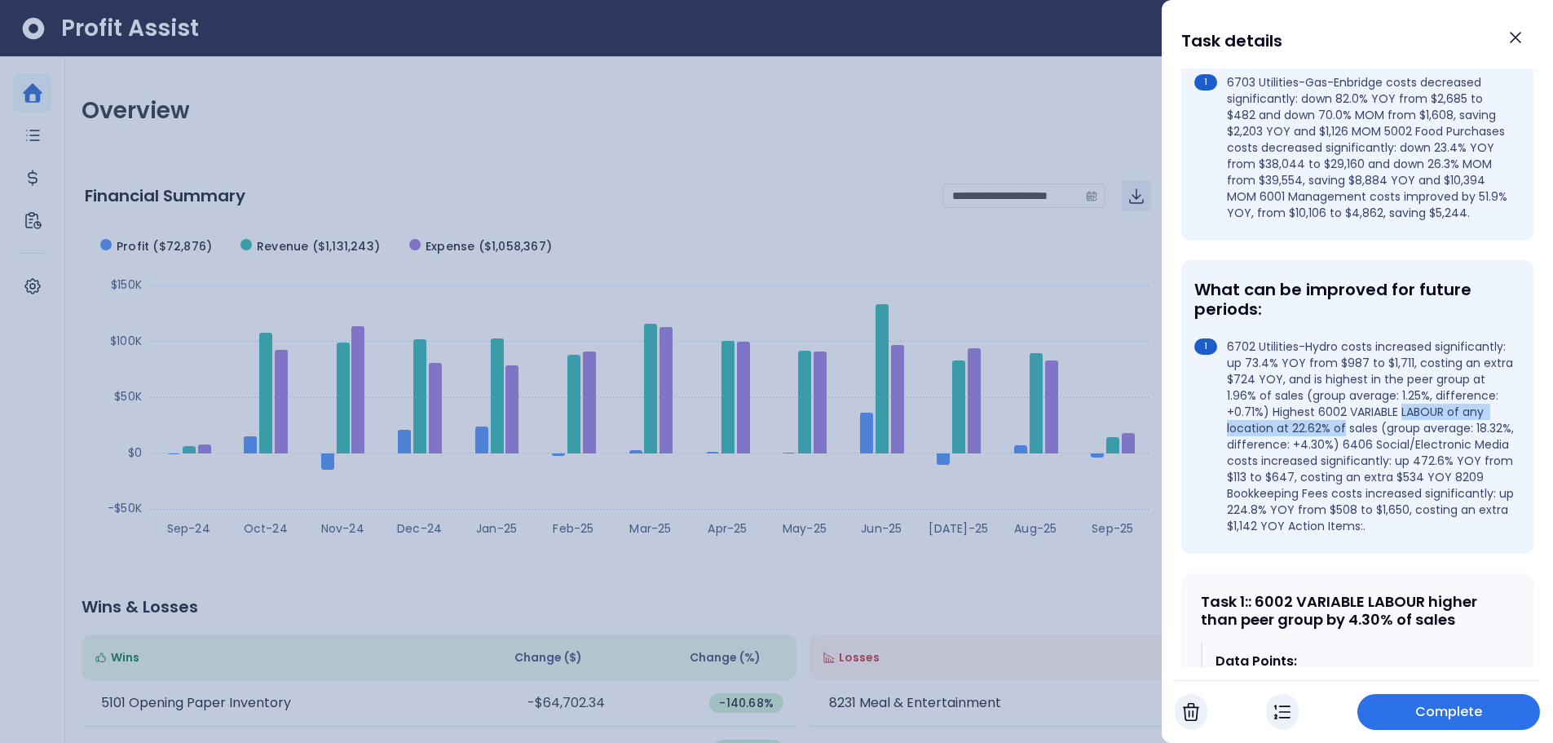
click at [1427, 453] on li "6702 Utilities-Hydro costs increased significantly: up 73.4% YOY from $987 to $…" at bounding box center [1354, 436] width 320 height 196
click at [1520, 40] on icon "Close" at bounding box center [1516, 38] width 20 height 20
